Goal: Task Accomplishment & Management: Use online tool/utility

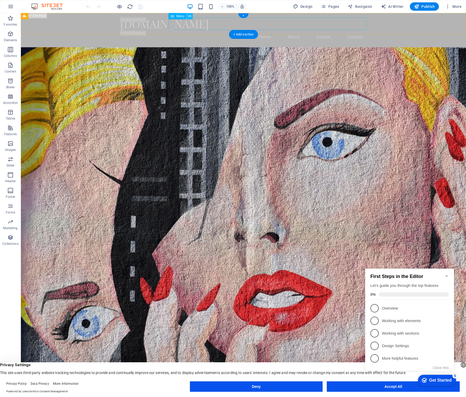
click at [189, 15] on icon at bounding box center [189, 16] width 3 height 5
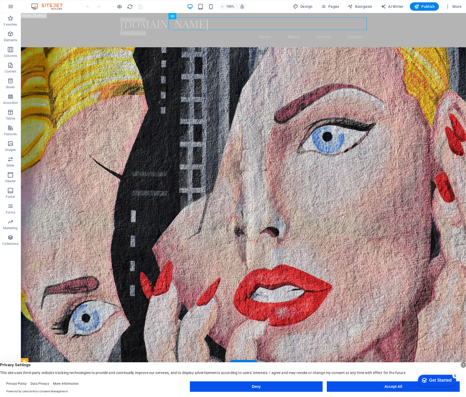
click at [441, 381] on div "Get Started" at bounding box center [440, 380] width 22 height 5
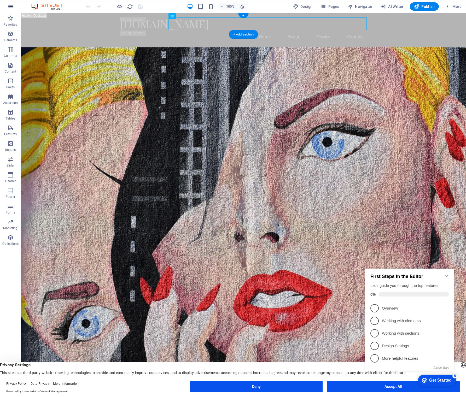
click at [9, 7] on icon "button" at bounding box center [11, 6] width 6 height 6
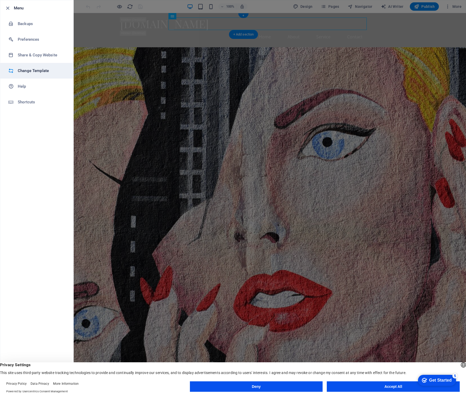
click at [41, 73] on h6 "Change Template" at bounding box center [42, 71] width 48 height 6
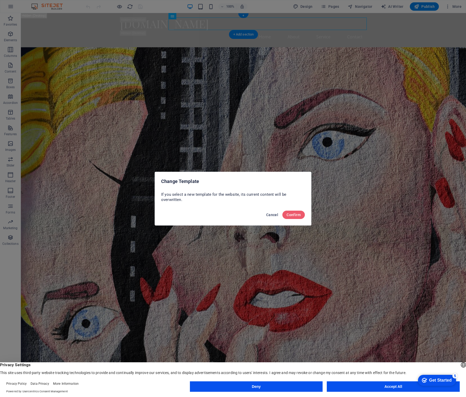
click at [270, 215] on span "Cancel" at bounding box center [272, 215] width 12 height 4
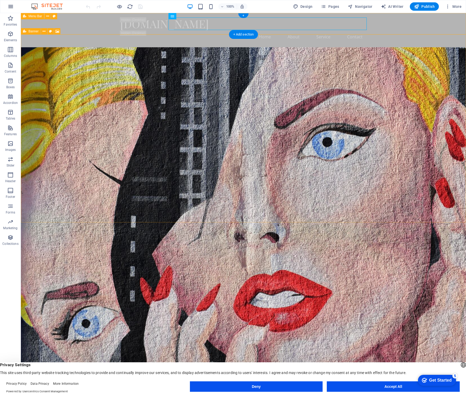
click at [12, 7] on icon "button" at bounding box center [11, 6] width 6 height 6
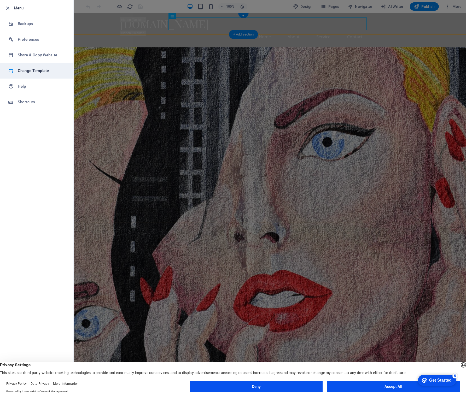
click at [51, 70] on h6 "Change Template" at bounding box center [42, 71] width 48 height 6
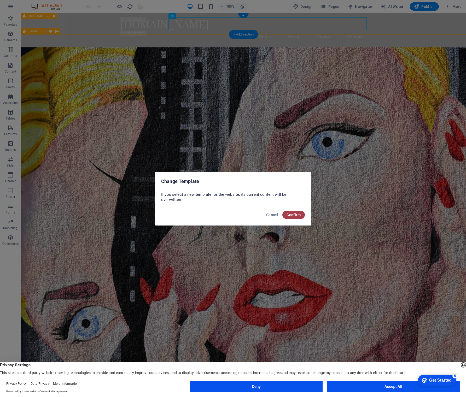
click at [295, 215] on span "Confirm" at bounding box center [294, 215] width 14 height 4
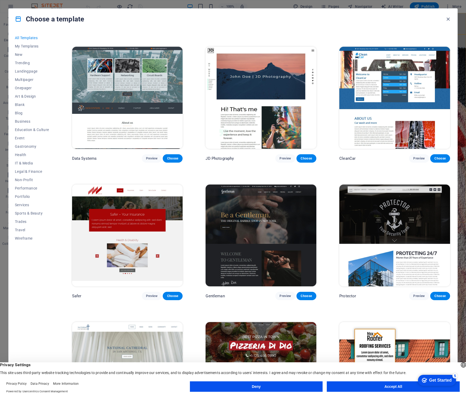
scroll to position [2176, 0]
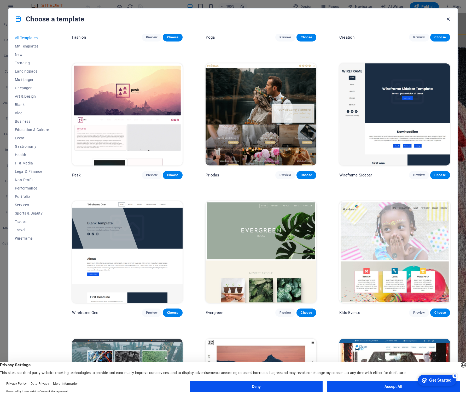
drag, startPoint x: 448, startPoint y: 20, endPoint x: 232, endPoint y: 9, distance: 216.4
click at [448, 20] on icon "button" at bounding box center [448, 19] width 6 height 6
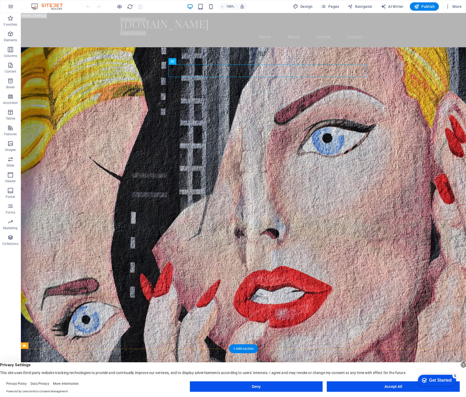
scroll to position [0, 0]
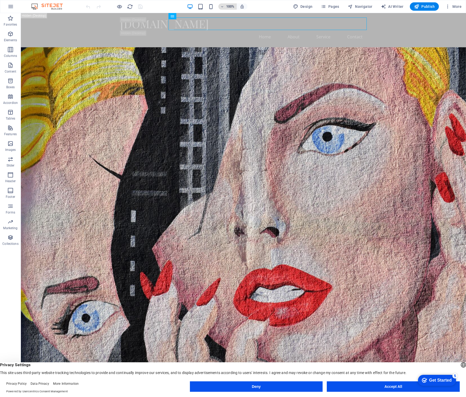
click at [222, 6] on icon "button" at bounding box center [223, 6] width 4 height 3
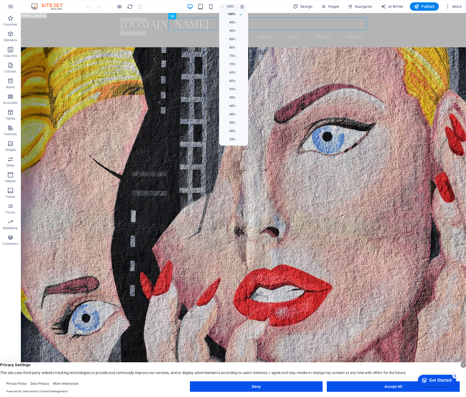
click at [262, 5] on div at bounding box center [233, 198] width 466 height 397
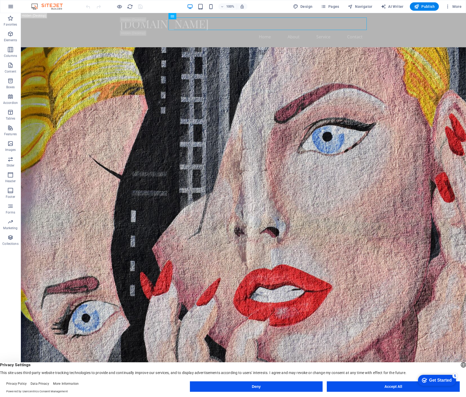
click at [13, 8] on icon "button" at bounding box center [11, 6] width 6 height 6
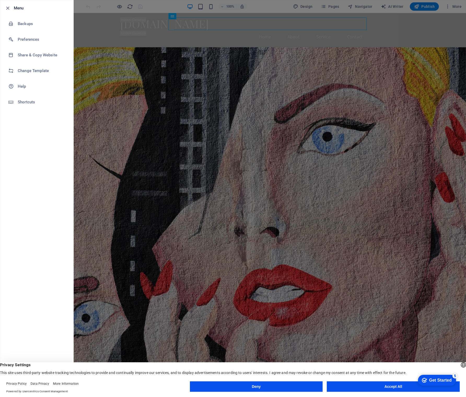
click at [88, 8] on div at bounding box center [233, 198] width 466 height 397
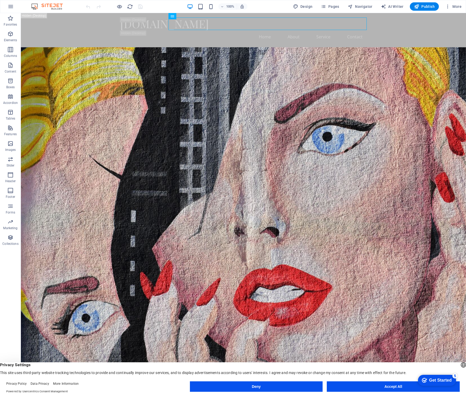
click at [47, 5] on img at bounding box center [49, 6] width 39 height 6
click at [34, 7] on img at bounding box center [49, 6] width 39 height 6
click at [395, 8] on span "AI Writer" at bounding box center [392, 6] width 23 height 5
select select "English"
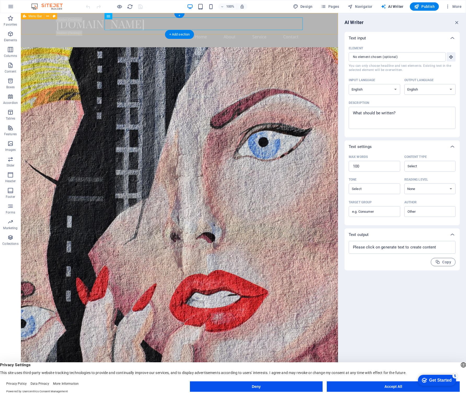
click at [332, 24] on div "[DOMAIN_NAME] Home About Service Contact" at bounding box center [179, 30] width 317 height 34
drag, startPoint x: 458, startPoint y: 23, endPoint x: 436, endPoint y: 7, distance: 27.1
click at [458, 23] on icon "button" at bounding box center [457, 23] width 6 height 6
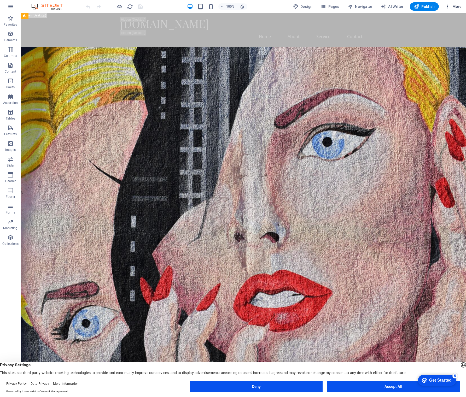
click at [458, 7] on span "More" at bounding box center [453, 6] width 16 height 5
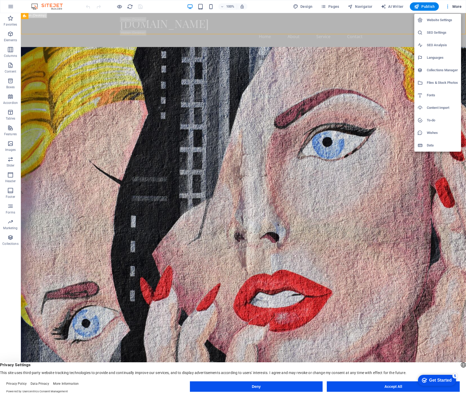
click at [11, 7] on div at bounding box center [233, 198] width 466 height 397
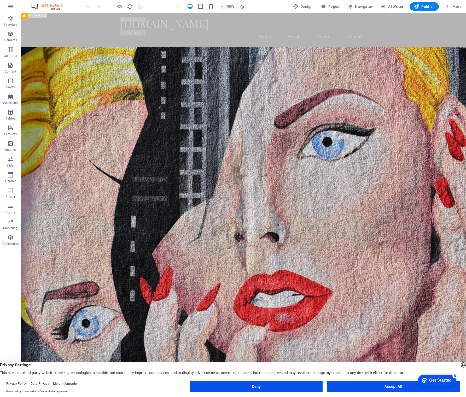
click at [9, 8] on icon "button" at bounding box center [11, 6] width 6 height 6
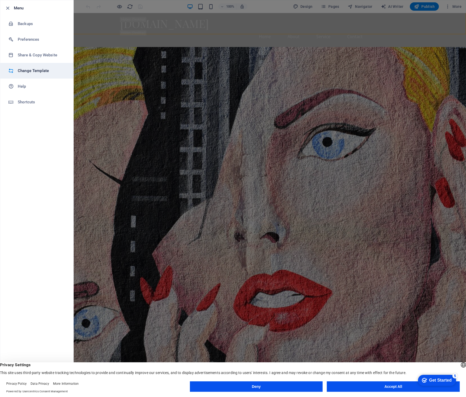
click at [36, 72] on h6 "Change Template" at bounding box center [42, 71] width 48 height 6
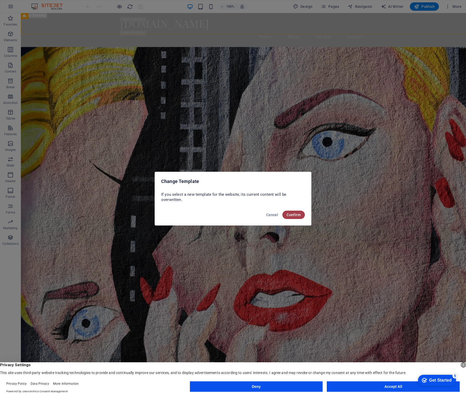
click at [298, 217] on span "Confirm" at bounding box center [294, 215] width 14 height 4
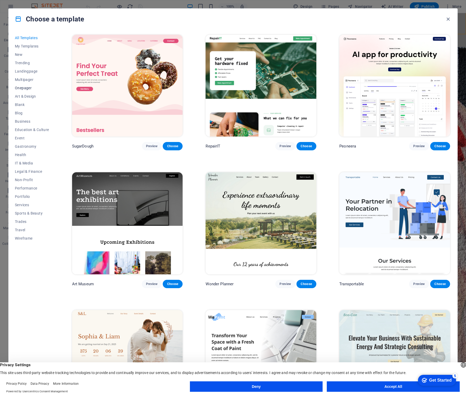
scroll to position [0, 0]
click at [20, 98] on span "Art & Design" at bounding box center [32, 96] width 34 height 4
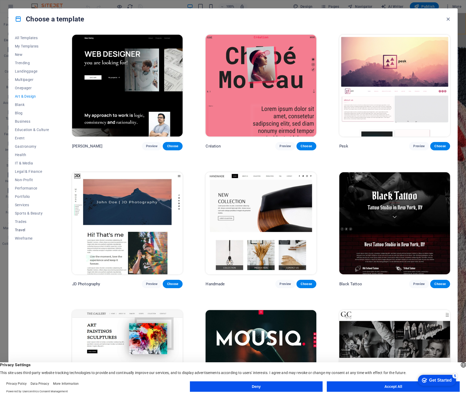
click at [25, 228] on span "Travel" at bounding box center [32, 230] width 34 height 4
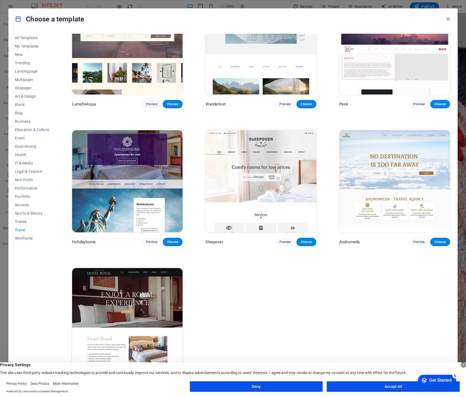
scroll to position [42, 0]
click at [150, 106] on span "Preview" at bounding box center [151, 104] width 11 height 4
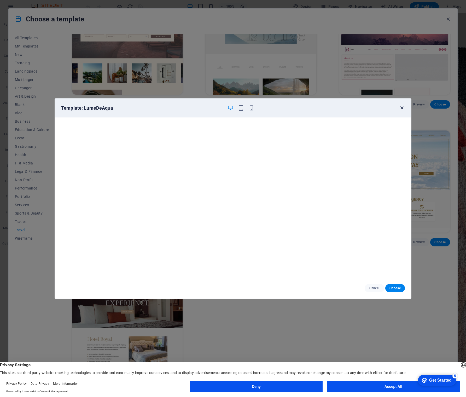
click at [403, 109] on icon "button" at bounding box center [402, 108] width 6 height 6
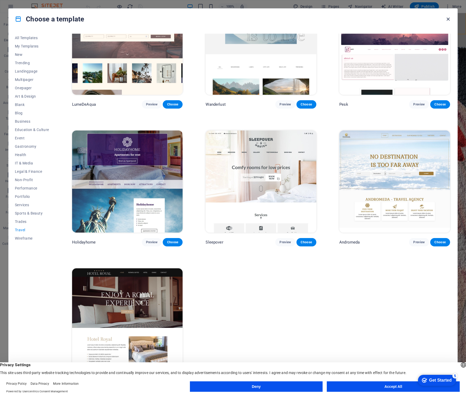
click at [448, 19] on icon "button" at bounding box center [448, 19] width 6 height 6
